Goal: Obtain resource: Obtain resource

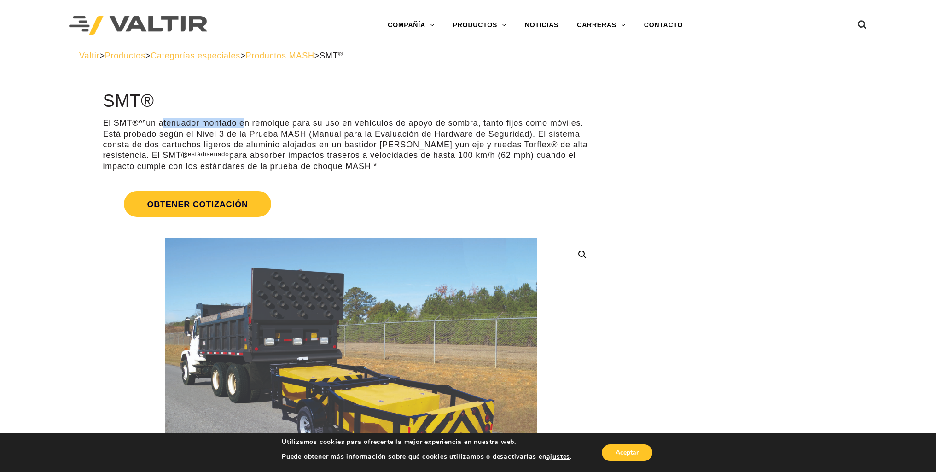
drag, startPoint x: 164, startPoint y: 123, endPoint x: 245, endPoint y: 127, distance: 80.7
click at [245, 127] on font "un atenuador montado en remolque para su uso en vehículos de apoyo de sombra, t…" at bounding box center [343, 133] width 481 height 31
copy font "atenuador montado"
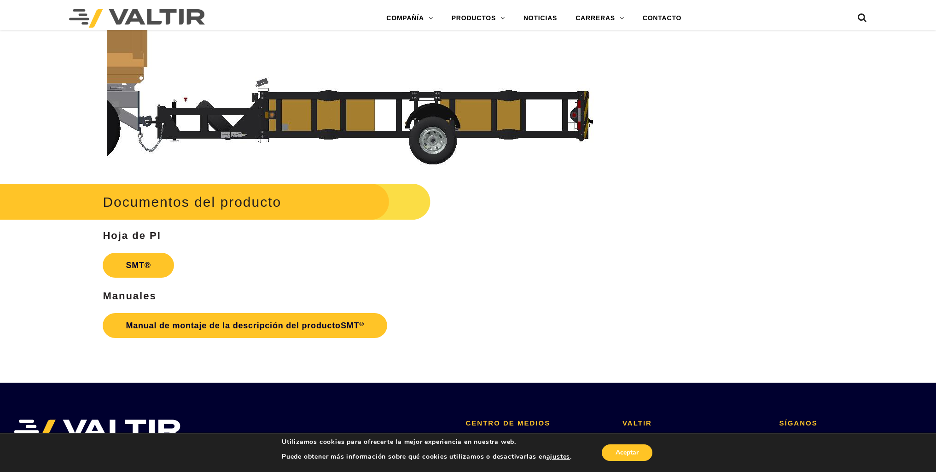
scroll to position [2764, 0]
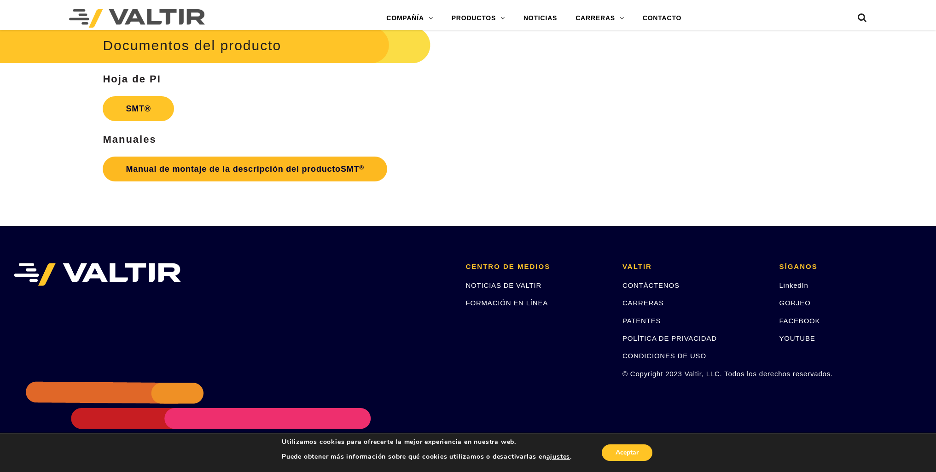
click at [255, 172] on font "Manual de montaje de la descripción del producto" at bounding box center [233, 168] width 215 height 9
